Goal: Information Seeking & Learning: Learn about a topic

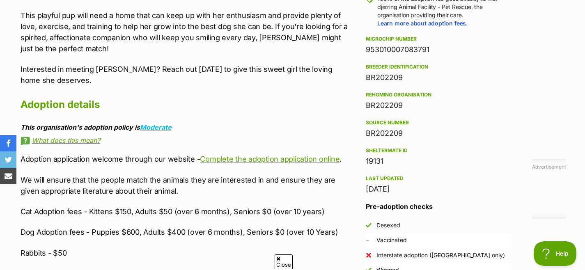
scroll to position [644, 0]
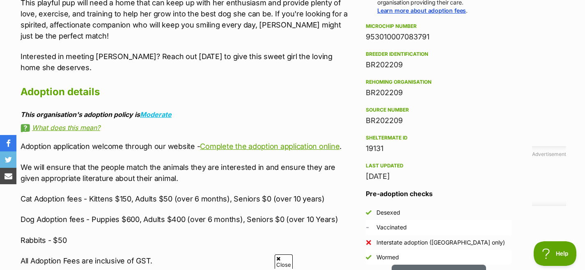
click at [98, 128] on link "What does this mean?" at bounding box center [185, 127] width 328 height 7
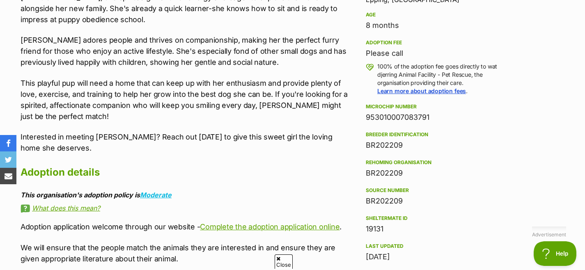
scroll to position [561, 0]
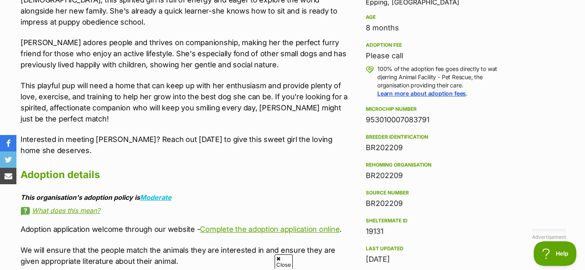
click at [413, 74] on p "100% of the adoption fee goes directly to wat djerring Animal Facility - Pet Re…" at bounding box center [444, 81] width 135 height 33
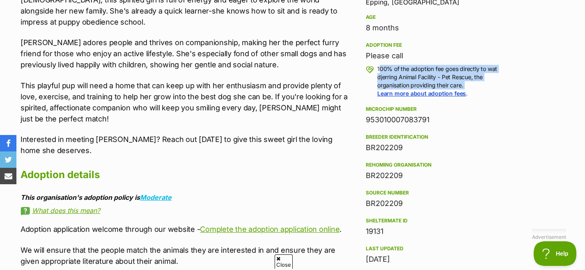
click at [413, 74] on p "100% of the adoption fee goes directly to wat djerring Animal Facility - Pet Re…" at bounding box center [444, 81] width 135 height 33
click at [433, 74] on p "100% of the adoption fee goes directly to wat djerring Animal Facility - Pet Re…" at bounding box center [444, 81] width 135 height 33
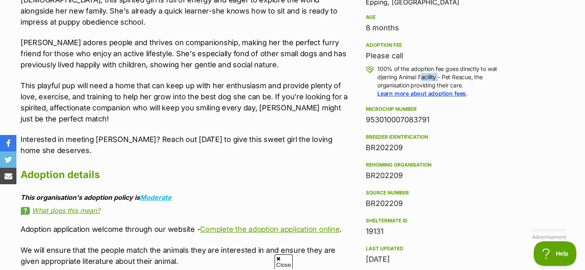
click at [433, 74] on p "100% of the adoption fee goes directly to wat djerring Animal Facility - Pet Re…" at bounding box center [444, 81] width 135 height 33
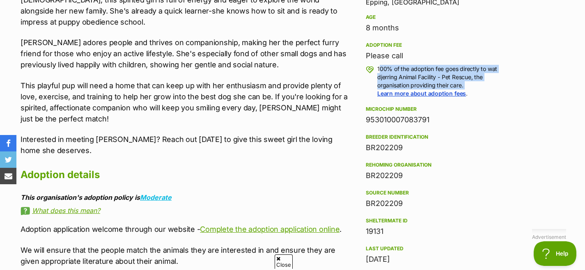
click at [433, 74] on p "100% of the adoption fee goes directly to wat djerring Animal Facility - Pet Re…" at bounding box center [444, 81] width 135 height 33
click at [408, 79] on p "100% of the adoption fee goes directly to wat djerring Animal Facility - Pet Re…" at bounding box center [444, 81] width 135 height 33
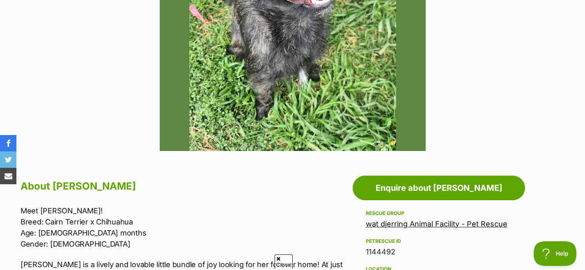
scroll to position [489, 0]
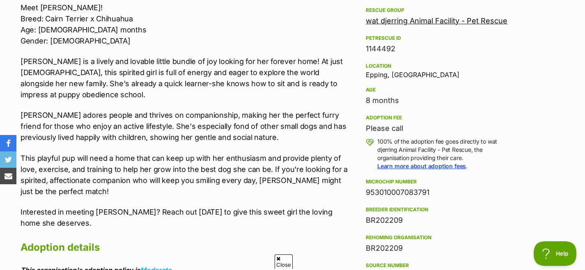
click at [222, 73] on p "[PERSON_NAME] is a lively and lovable little bundle of joy looking for her fore…" at bounding box center [185, 78] width 328 height 44
click at [224, 73] on p "[PERSON_NAME] is a lively and lovable little bundle of joy looking for her fore…" at bounding box center [185, 78] width 328 height 44
click at [239, 76] on p "[PERSON_NAME] is a lively and lovable little bundle of joy looking for her fore…" at bounding box center [185, 78] width 328 height 44
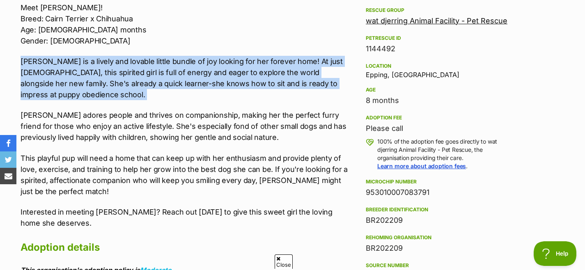
click at [239, 76] on p "[PERSON_NAME] is a lively and lovable little bundle of joy looking for her fore…" at bounding box center [185, 78] width 328 height 44
click at [254, 81] on p "[PERSON_NAME] is a lively and lovable little bundle of joy looking for her fore…" at bounding box center [185, 78] width 328 height 44
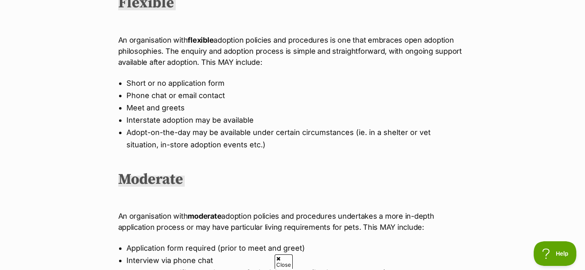
scroll to position [429, 0]
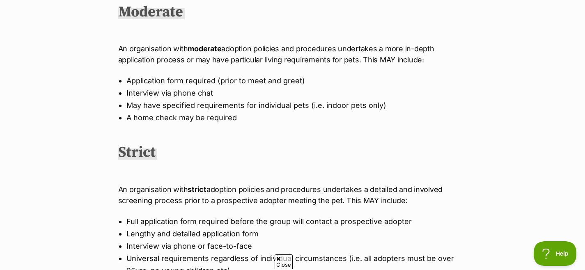
click at [190, 125] on div "These policy-level descriptions are intended as a guide only, to help adopters …" at bounding box center [292, 62] width 349 height 601
click at [193, 121] on li "A home check may be required" at bounding box center [292, 118] width 332 height 12
click at [204, 121] on li "A home check may be required" at bounding box center [292, 118] width 332 height 12
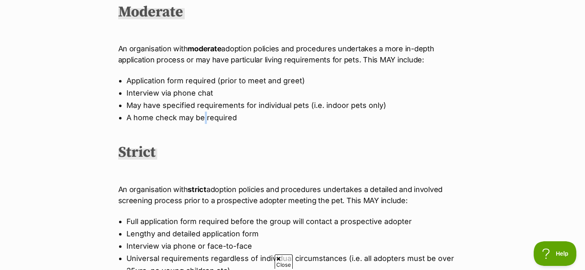
click at [204, 121] on li "A home check may be required" at bounding box center [292, 118] width 332 height 12
click at [222, 122] on li "A home check may be required" at bounding box center [292, 118] width 332 height 12
